Goal: Task Accomplishment & Management: Complete application form

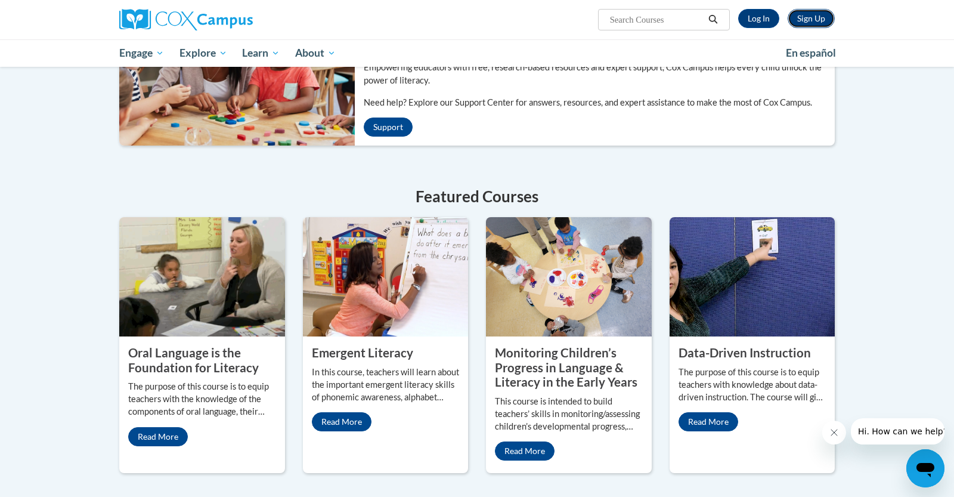
click at [816, 16] on link "Sign Up" at bounding box center [811, 18] width 47 height 19
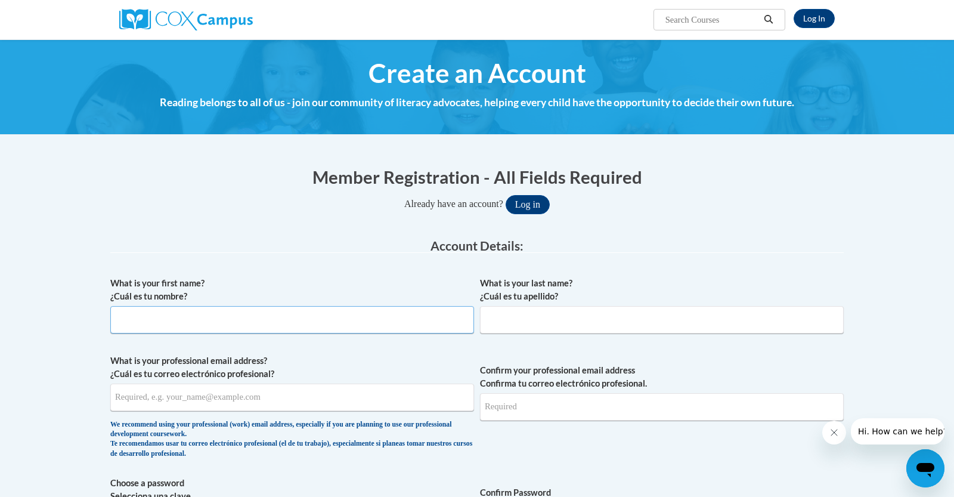
click at [261, 316] on input "What is your first name? ¿Cuál es tu nombre?" at bounding box center [292, 319] width 364 height 27
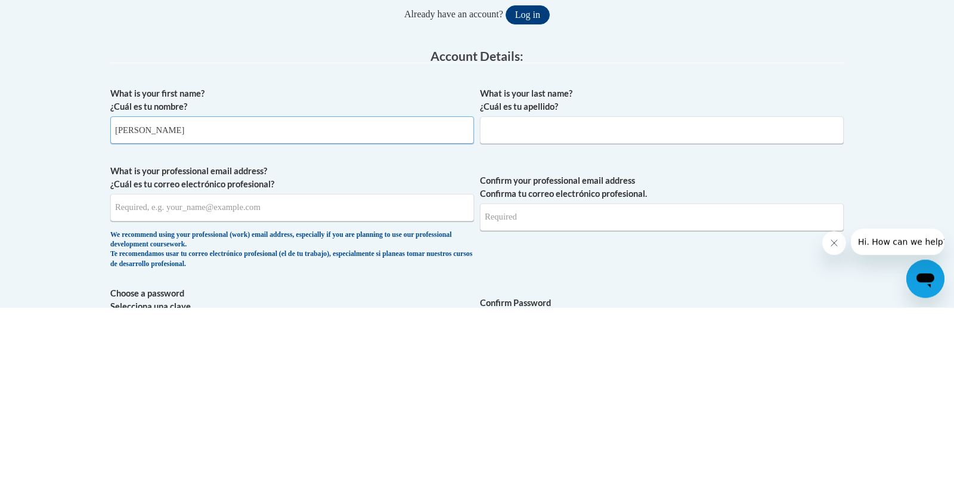
type input "Alechia"
click at [568, 316] on input "What is your last name? ¿Cuál es tu apellido?" at bounding box center [662, 319] width 364 height 27
type input "Fludd"
click at [276, 397] on input "What is your professional email address? ¿Cuál es tu correo electrónico profesi…" at bounding box center [292, 397] width 364 height 27
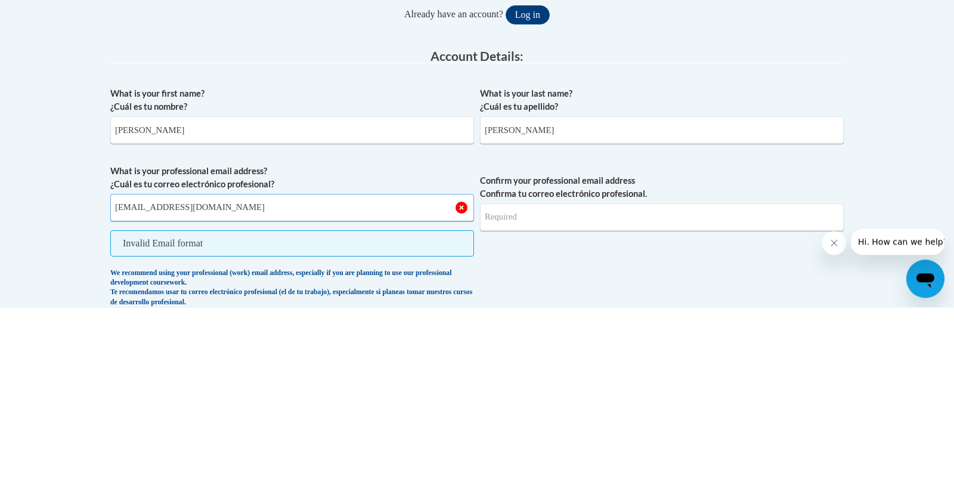
type input "afludd@iamtgc.net"
click at [548, 403] on input "Confirm your professional email address Confirma tu correo electrónico profesio…" at bounding box center [662, 406] width 364 height 27
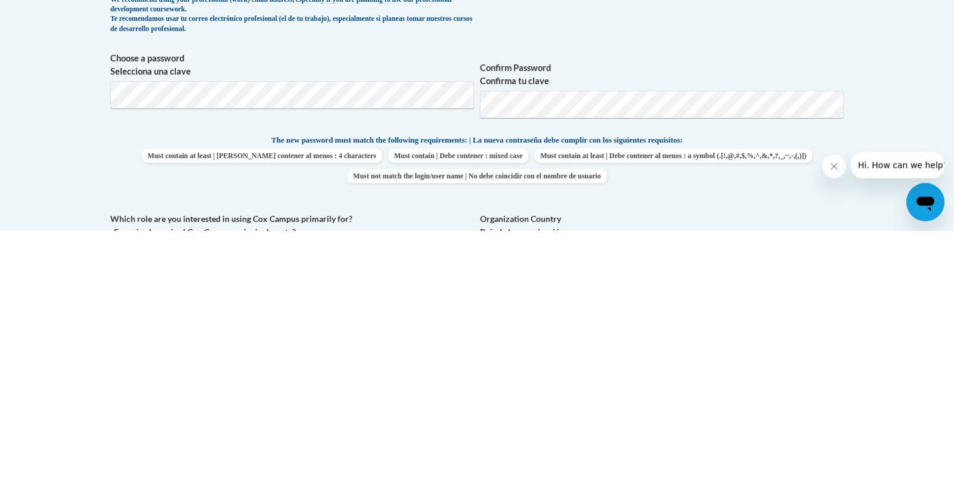
scroll to position [160, 0]
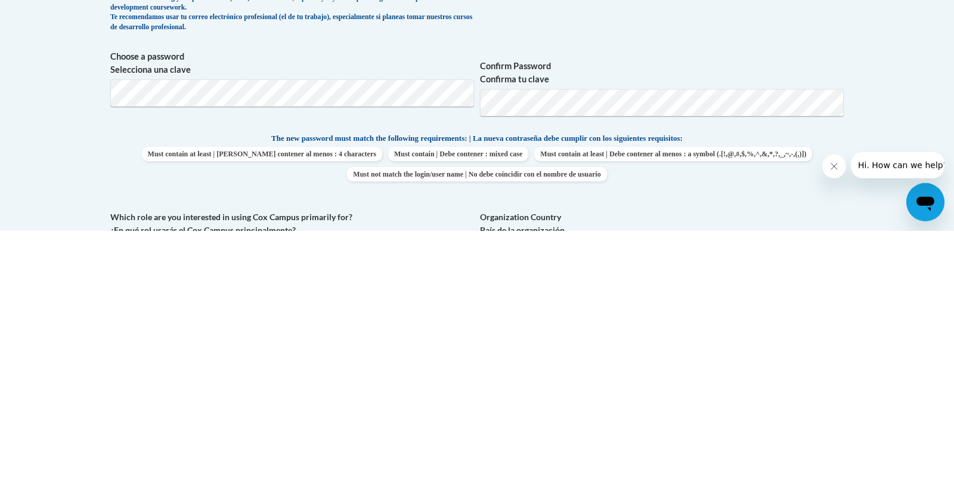
type input "afludd@iamtgc.net"
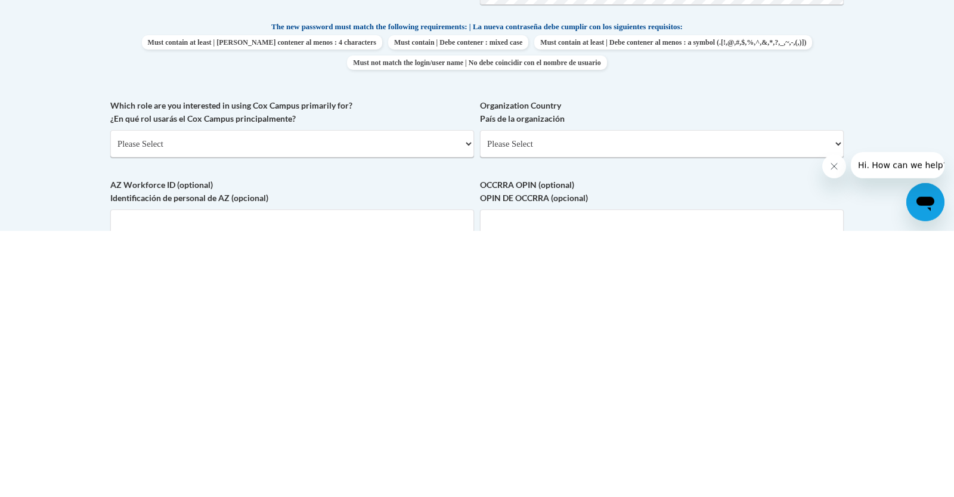
scroll to position [277, 0]
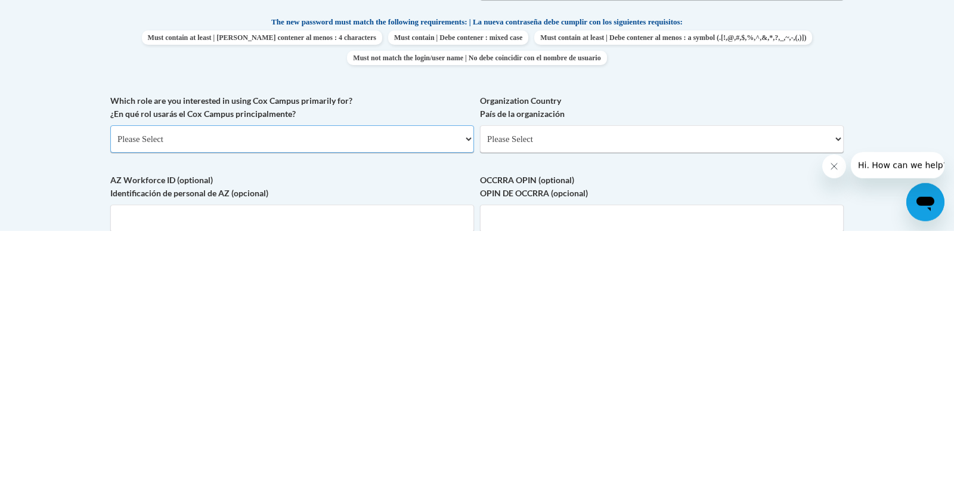
click at [325, 401] on select "Please Select College/University | Colegio/Universidad Community/Nonprofit Part…" at bounding box center [292, 404] width 364 height 27
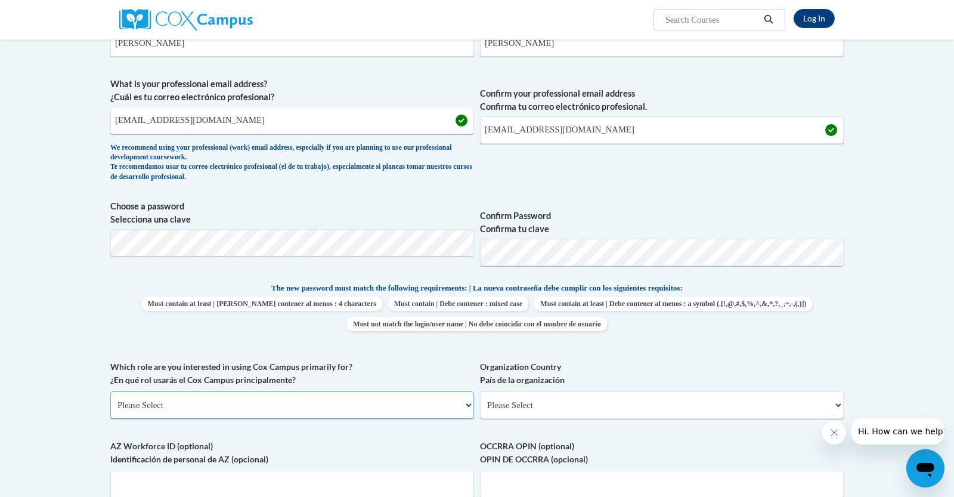
select select "fbf2d438-af2f-41f8-98f1-81c410e29de3"
click at [110, 391] on select "Please Select College/University | Colegio/Universidad Community/Nonprofit Part…" at bounding box center [292, 404] width 364 height 27
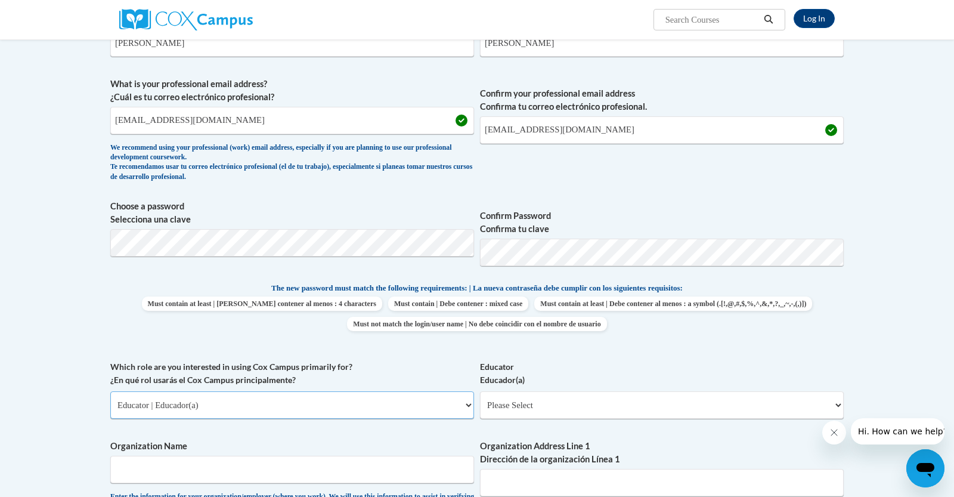
scroll to position [278, 0]
click at [676, 398] on select "Please Select Early Learning/Daycare Teacher/Family Home Care Provider | Maestr…" at bounding box center [662, 403] width 364 height 27
click at [480, 390] on select "Please Select Early Learning/Daycare Teacher/Family Home Care Provider | Maestr…" at bounding box center [662, 403] width 364 height 27
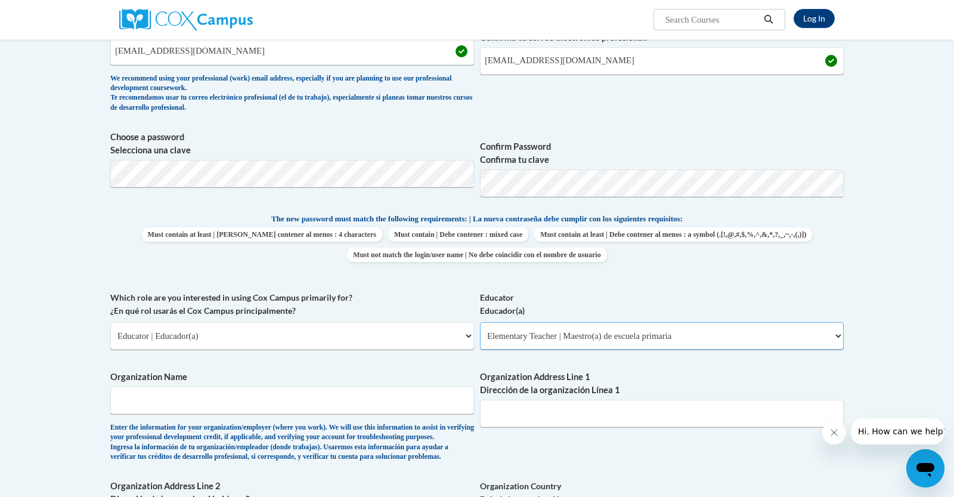
scroll to position [346, 0]
click at [838, 335] on select "Please Select Early Learning/Daycare Teacher/Family Home Care Provider | Maestr…" at bounding box center [662, 335] width 364 height 27
select select "5e2af403-4f2c-4e49-a02f-103e55d7b75b"
click at [480, 322] on select "Please Select Early Learning/Daycare Teacher/Family Home Care Provider | Maestr…" at bounding box center [662, 335] width 364 height 27
click at [318, 395] on input "Organization Name" at bounding box center [292, 400] width 364 height 27
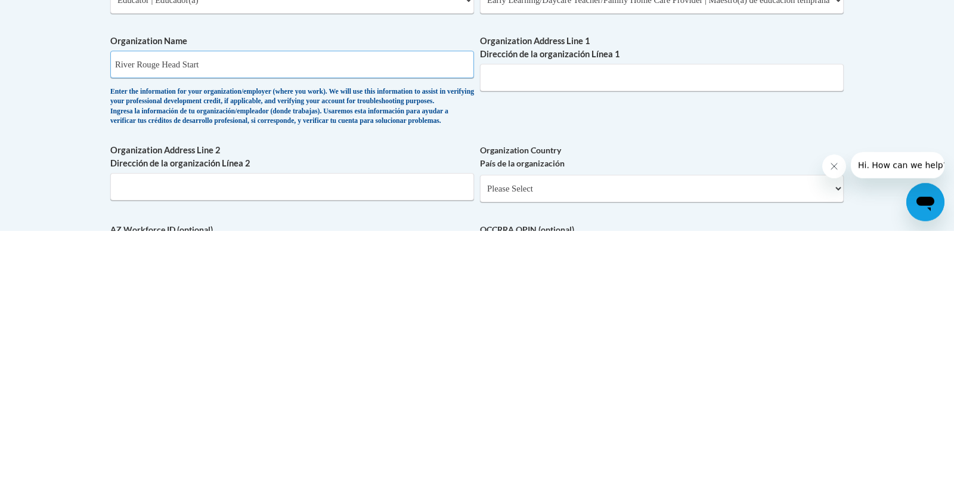
scroll to position [419, 0]
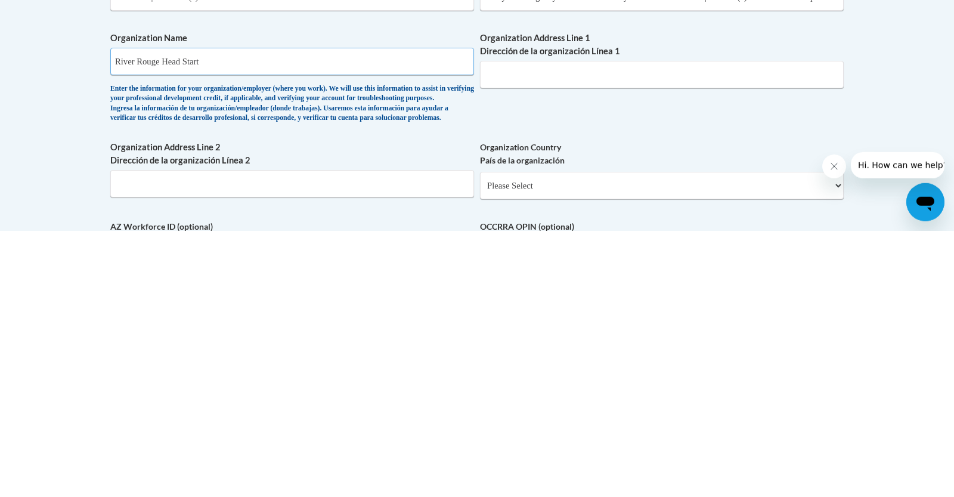
type input "River Rouge Head Start"
click at [563, 341] on input "Organization Address Line 1 Dirección de la organización Línea 1" at bounding box center [662, 340] width 364 height 27
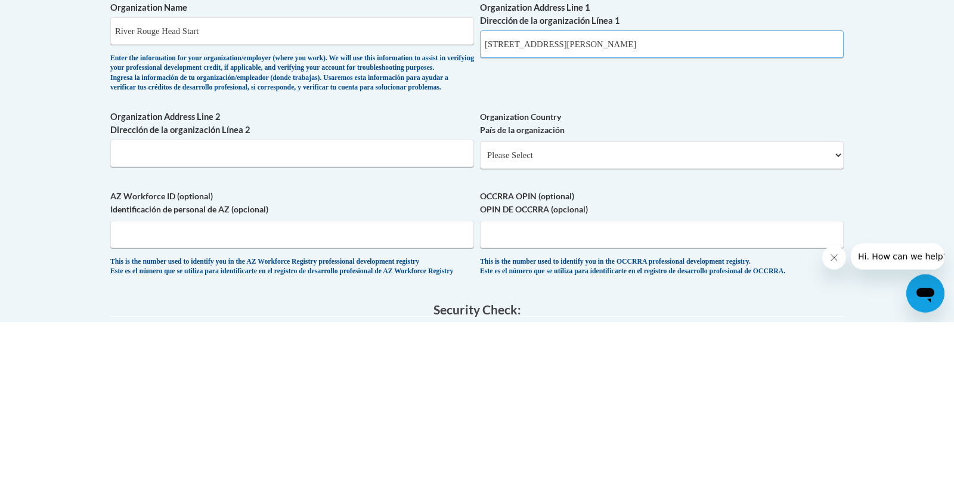
scroll to position [540, 0]
click at [585, 217] on input "550 Eaton St River Rouge,MI" at bounding box center [662, 218] width 364 height 27
click at [621, 218] on input "550 Eaton St River Rouge, MI" at bounding box center [662, 218] width 364 height 27
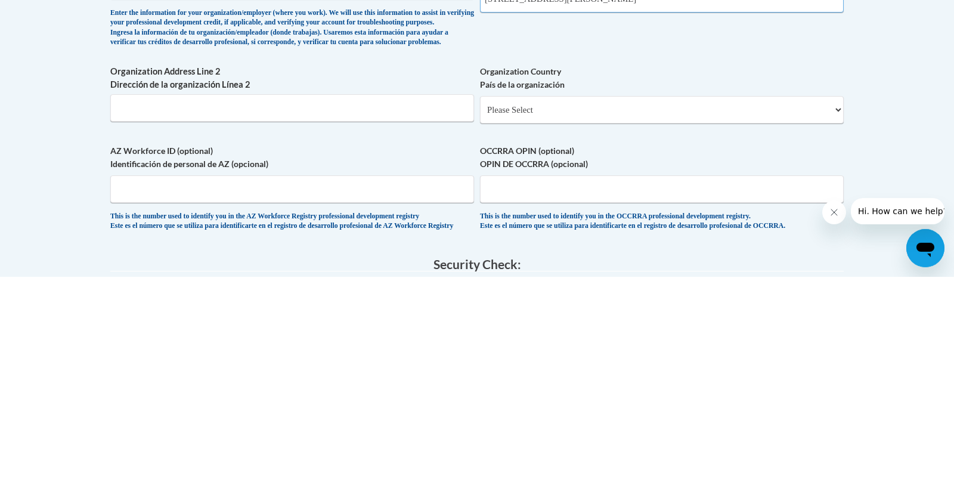
type input "550 Eaton St River Rouge, MI 48218"
click at [667, 344] on select "Please Select United States | Estados Unidos Outside of the United States | Fue…" at bounding box center [662, 329] width 364 height 27
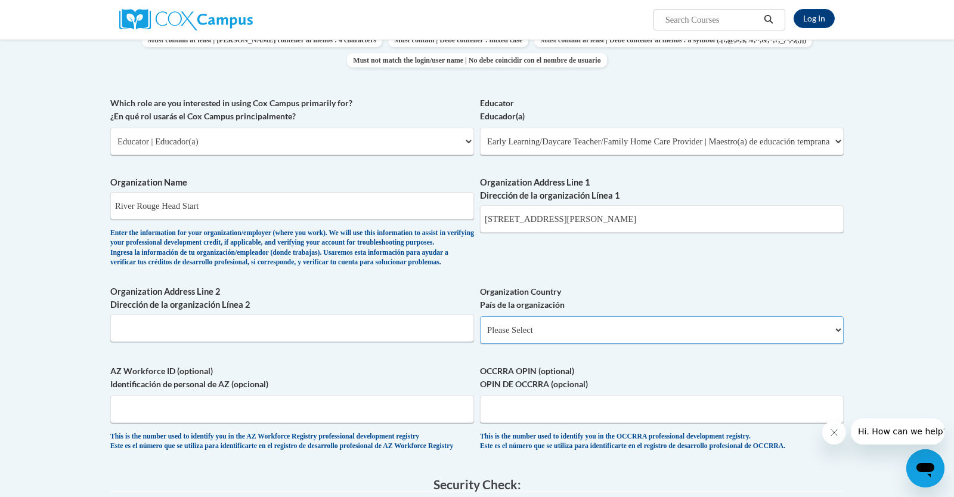
select select "ad49bcad-a171-4b2e-b99c-48b446064914"
click at [480, 325] on select "Please Select United States | Estados Unidos Outside of the United States | Fue…" at bounding box center [662, 329] width 364 height 27
select select
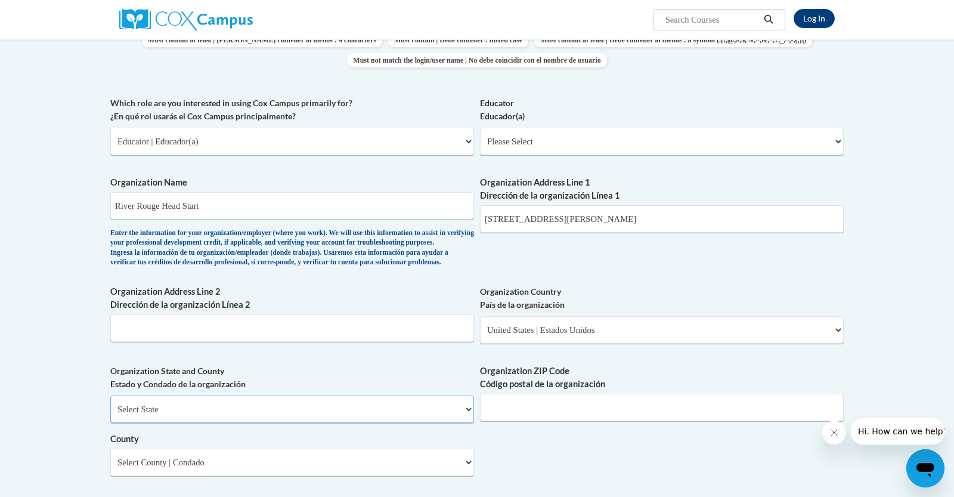
click at [289, 416] on select "Select State Alabama Alaska Arizona Arkansas California Colorado Connecticut De…" at bounding box center [292, 408] width 364 height 27
select select "Michigan"
click at [110, 404] on select "Select State Alabama Alaska Arizona Arkansas California Colorado Connecticut De…" at bounding box center [292, 408] width 364 height 27
click at [590, 413] on input "Organization ZIP Code Código postal de la organización" at bounding box center [662, 407] width 364 height 27
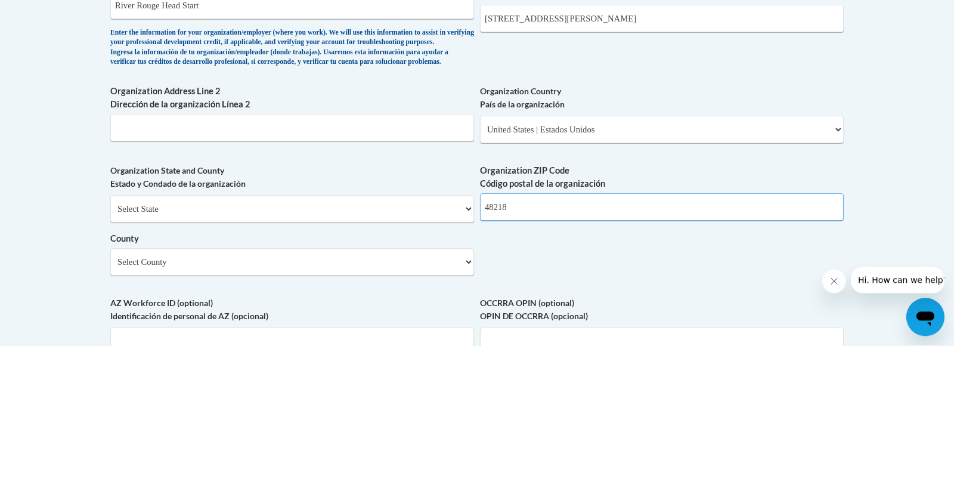
scroll to position [589, 0]
type input "48218"
click at [655, 166] on input "550 Eaton St River Rouge, MI 48218" at bounding box center [662, 169] width 364 height 27
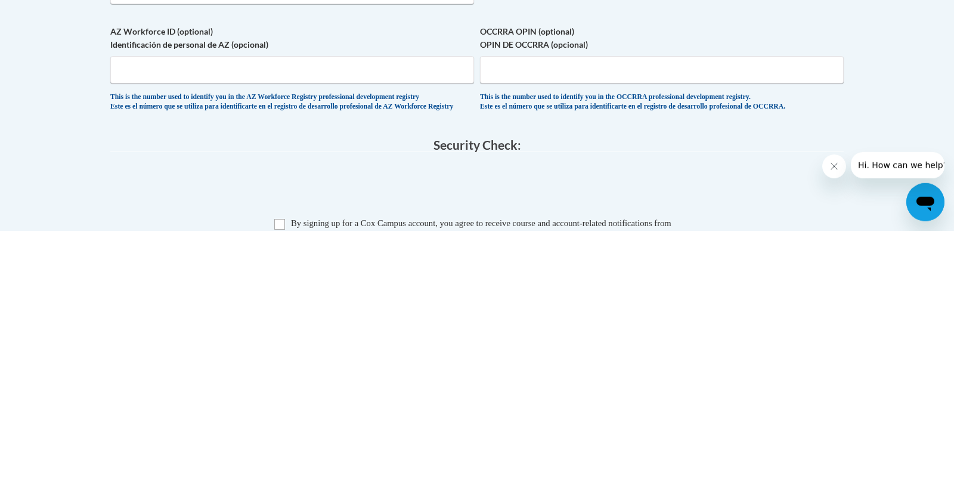
scroll to position [753, 0]
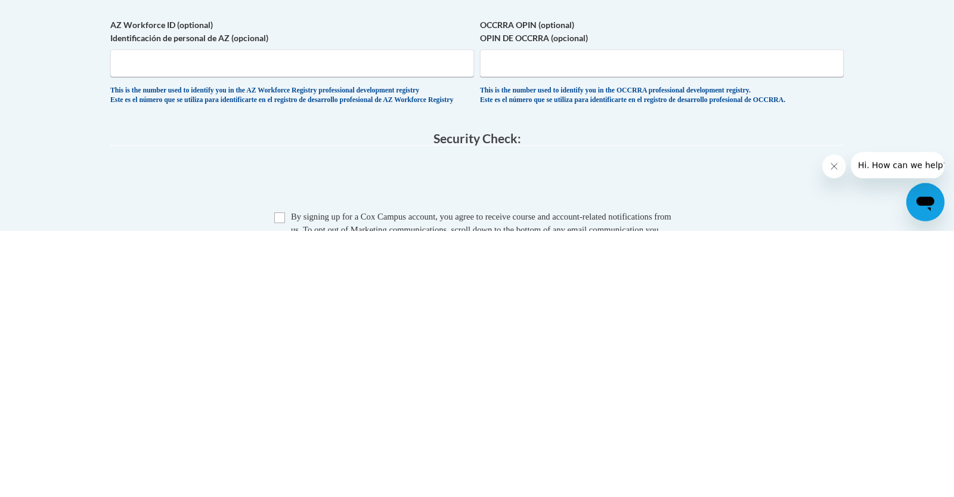
type input "550 Eaton St"
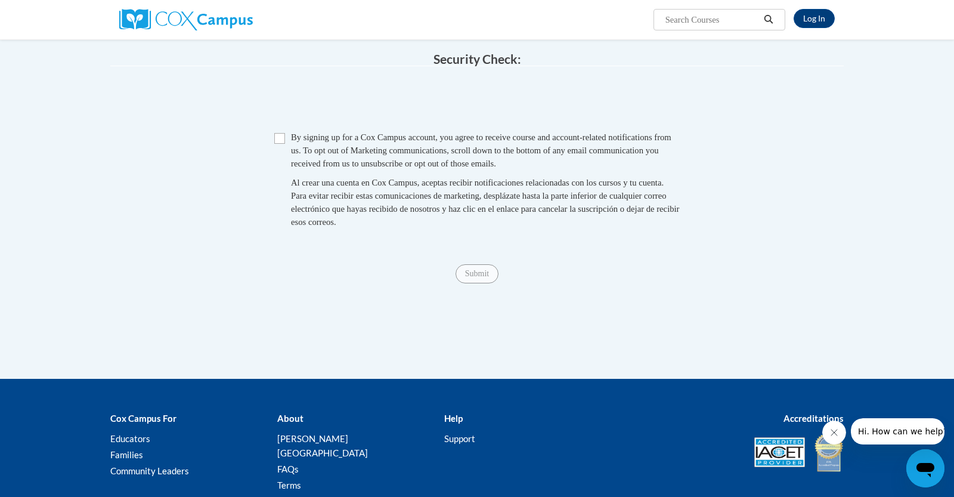
scroll to position [1106, 0]
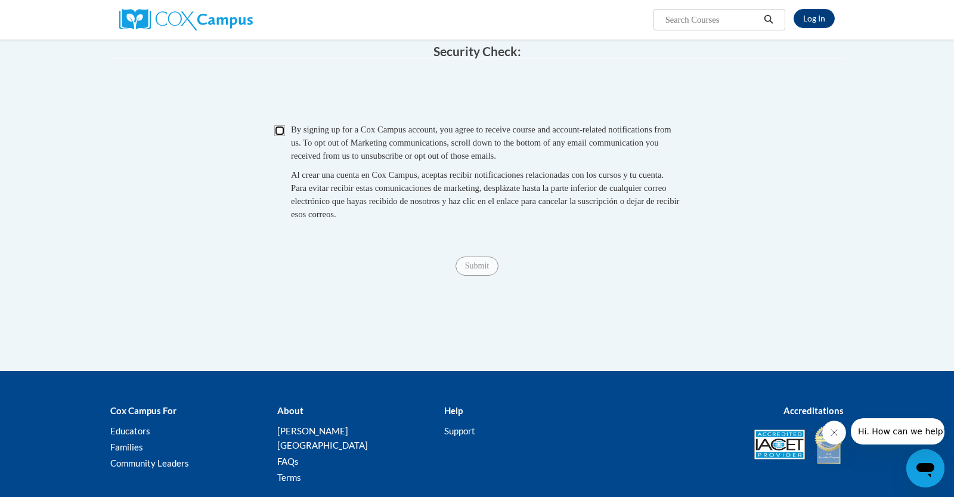
click at [282, 134] on input "Checkbox" at bounding box center [279, 130] width 11 height 11
checkbox input "true"
click at [496, 276] on input "Submit" at bounding box center [477, 266] width 43 height 19
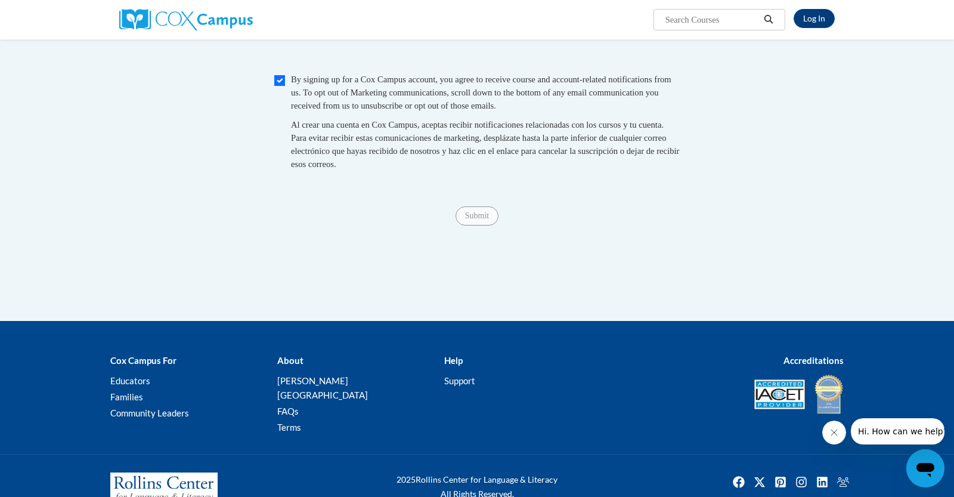
scroll to position [1163, 0]
